Goal: Information Seeking & Learning: Learn about a topic

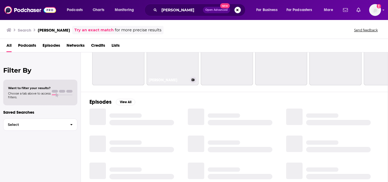
scroll to position [32, 0]
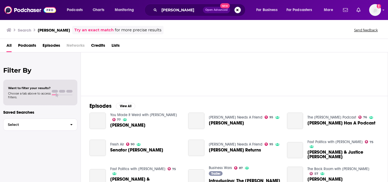
click at [119, 125] on span "[PERSON_NAME]" at bounding box center [127, 125] width 35 height 5
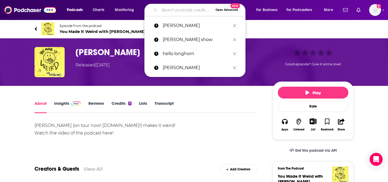
click at [184, 9] on input "Search podcasts, credits, & more..." at bounding box center [186, 10] width 54 height 9
click at [181, 23] on p "[PERSON_NAME]" at bounding box center [197, 26] width 68 height 14
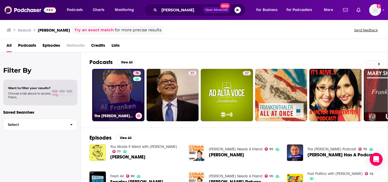
click at [115, 92] on link "76 The [PERSON_NAME] Podcast" at bounding box center [118, 95] width 52 height 52
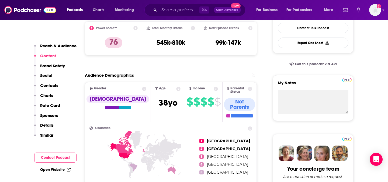
scroll to position [123, 0]
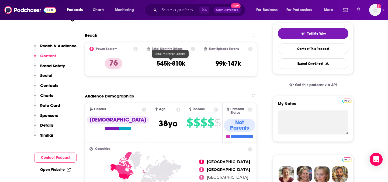
click at [161, 93] on div "Audience Demographics" at bounding box center [165, 95] width 161 height 5
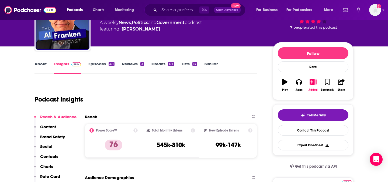
scroll to position [0, 0]
